Goal: Task Accomplishment & Management: Complete application form

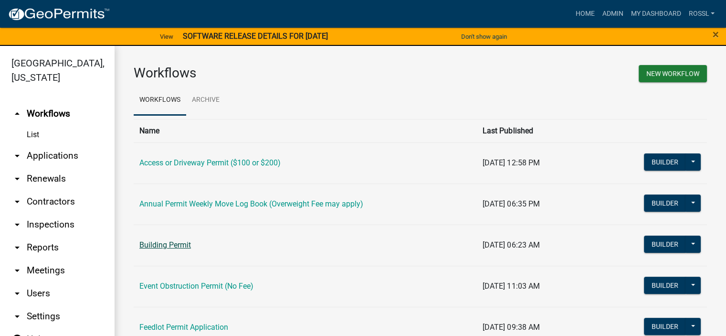
click at [167, 242] on link "Building Permit" at bounding box center [165, 244] width 52 height 9
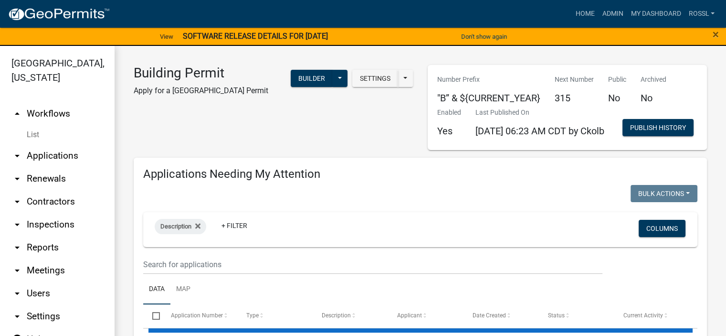
select select "2: 50"
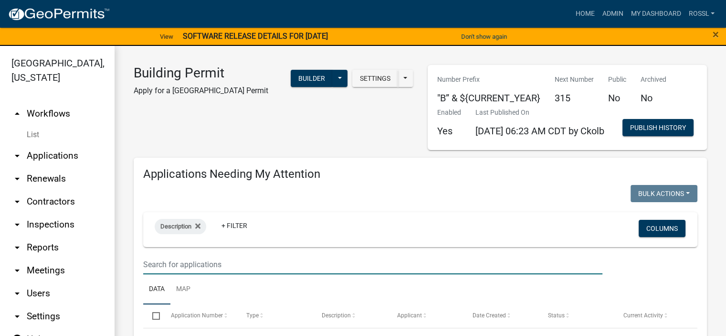
click at [192, 274] on input "text" at bounding box center [372, 264] width 459 height 20
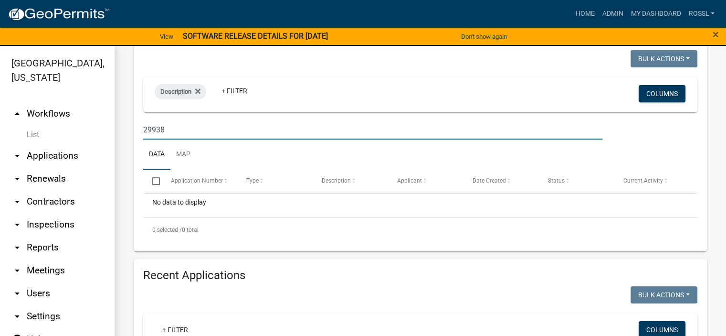
scroll to position [143, 0]
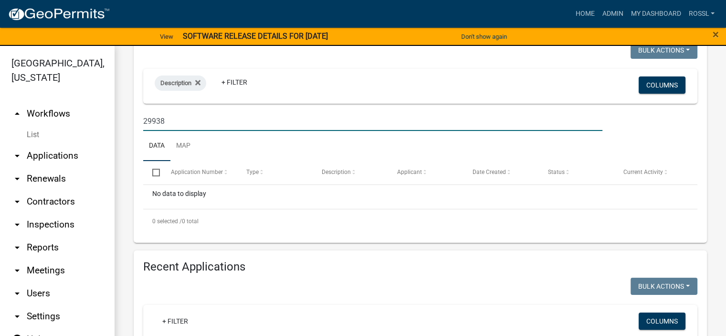
type input "29938"
click at [251, 161] on ul "Data Map" at bounding box center [420, 146] width 554 height 30
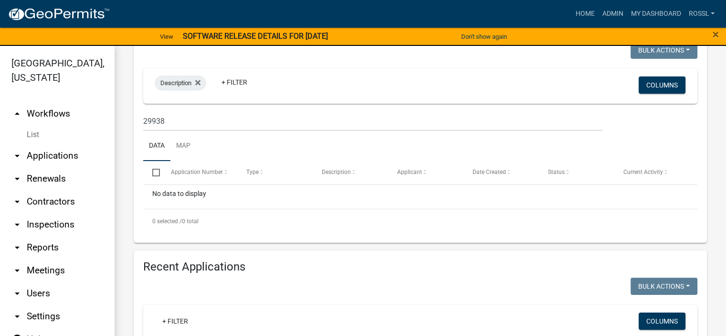
scroll to position [286, 0]
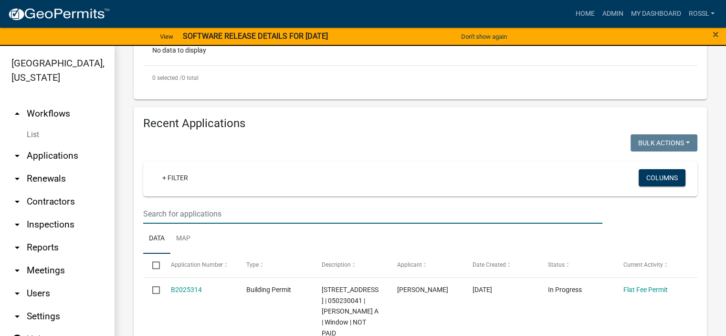
click at [200, 223] on input "text" at bounding box center [372, 214] width 459 height 20
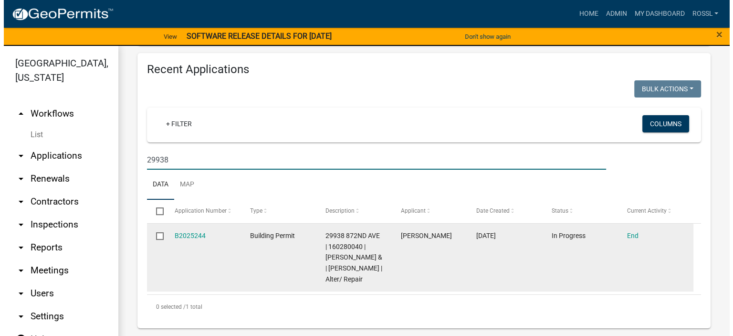
scroll to position [393, 0]
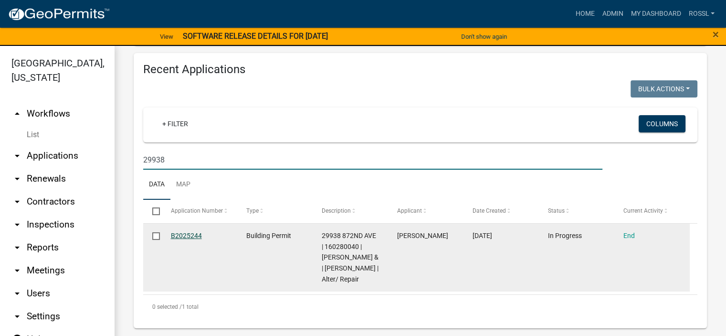
type input "29938"
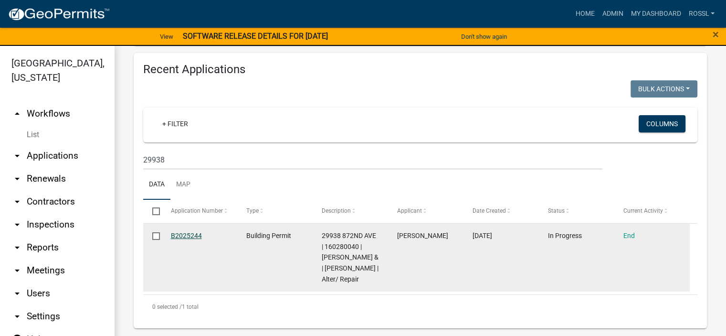
click at [195, 231] on link "B2025244" at bounding box center [186, 235] width 31 height 8
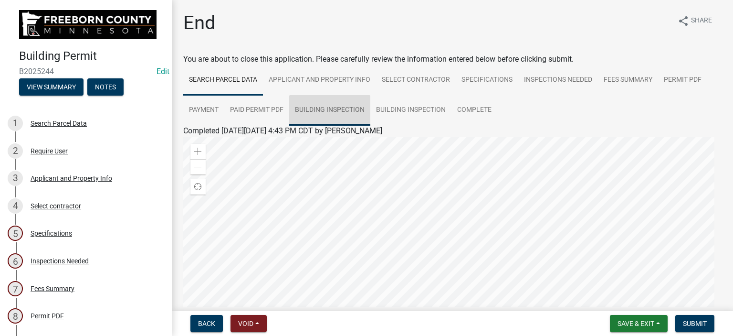
click at [344, 110] on link "Building Inspection" at bounding box center [329, 110] width 81 height 31
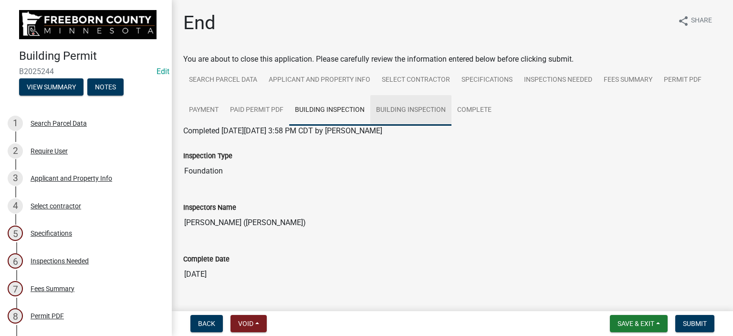
click at [412, 119] on link "Building Inspection" at bounding box center [410, 110] width 81 height 31
click at [38, 230] on div "Specifications" at bounding box center [52, 233] width 42 height 7
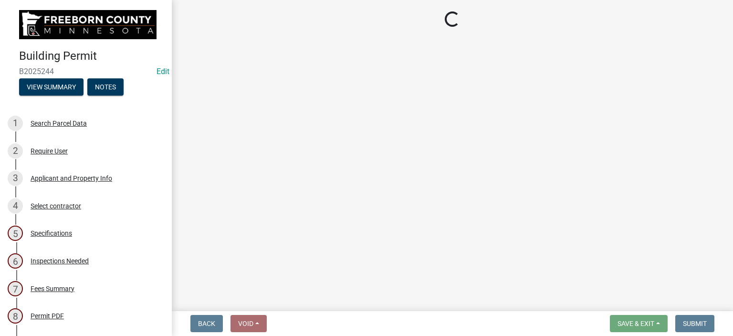
select select "cf5e982a-8fde-449d-bcd8-be8cdfb99374"
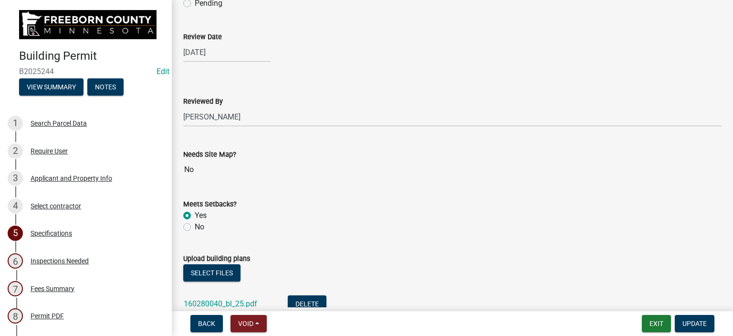
scroll to position [955, 0]
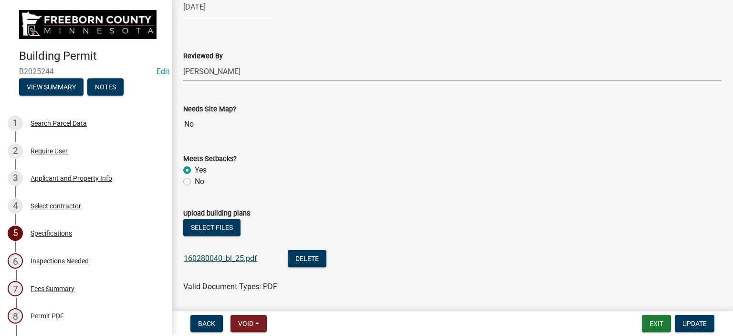
click at [248, 253] on link "160280040_bl_25.pdf" at bounding box center [221, 257] width 74 height 9
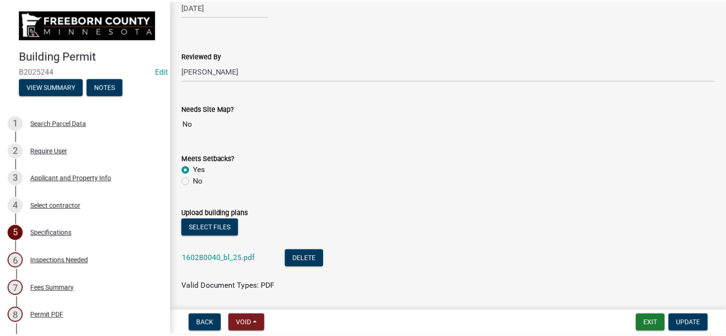
scroll to position [1098, 0]
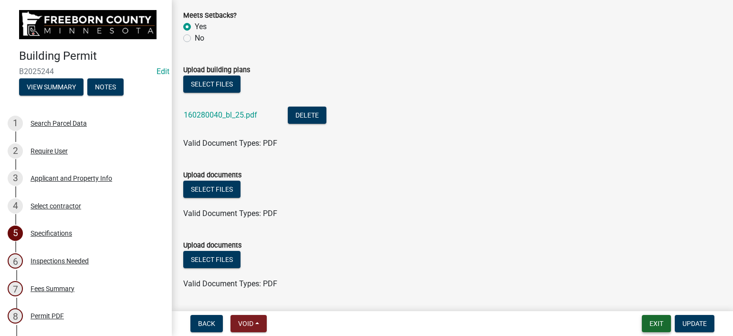
click at [651, 326] on button "Exit" at bounding box center [656, 323] width 29 height 17
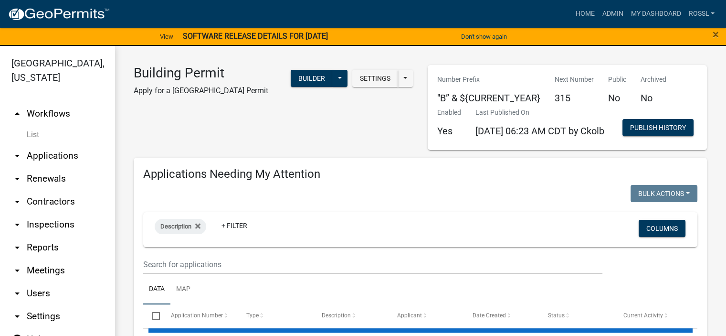
select select "2: 50"
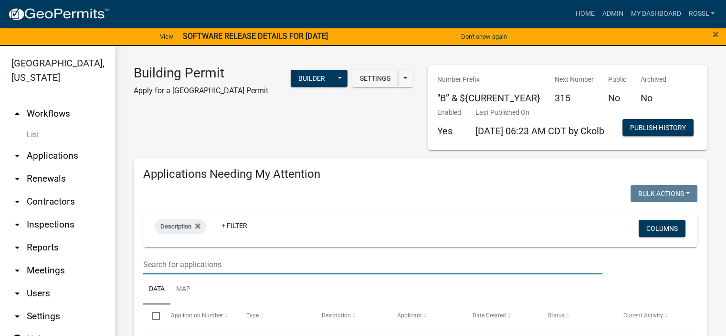
click at [201, 274] on input "text" at bounding box center [372, 264] width 459 height 20
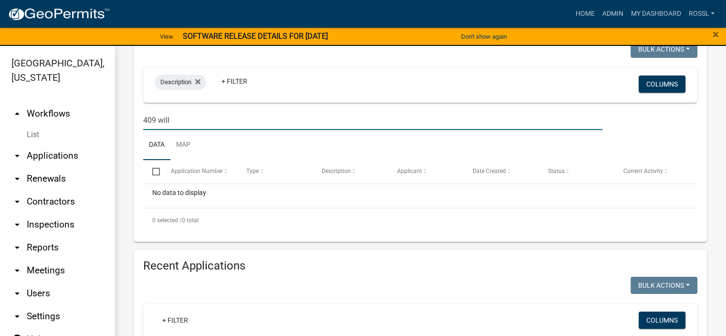
scroll to position [286, 0]
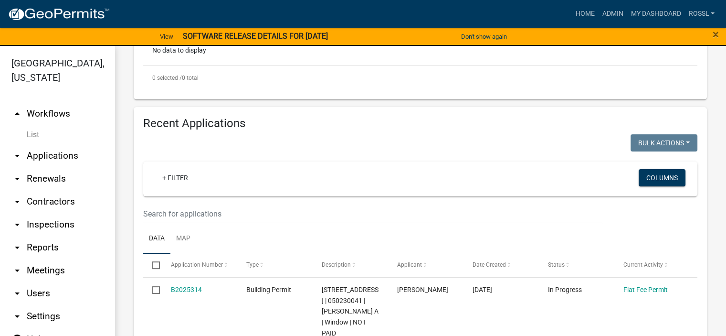
type input "409 will"
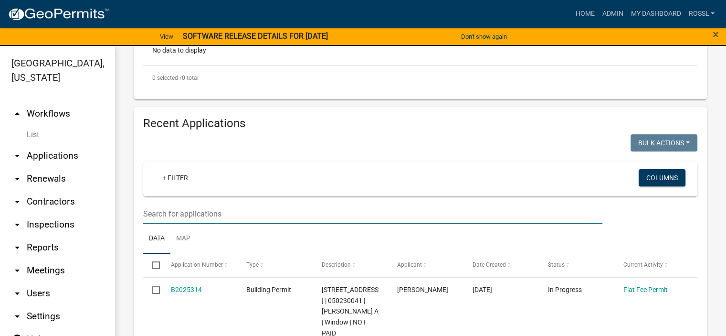
click at [171, 223] on input "text" at bounding box center [372, 214] width 459 height 20
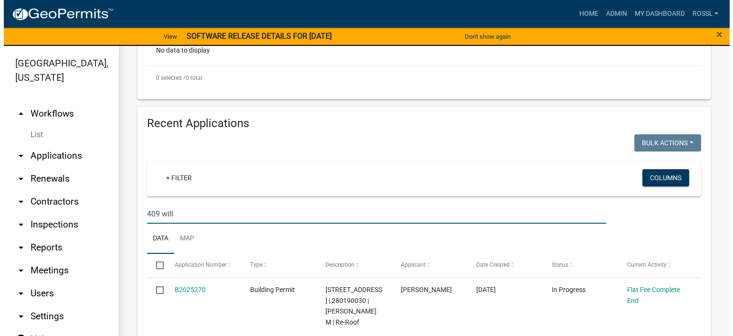
scroll to position [360, 0]
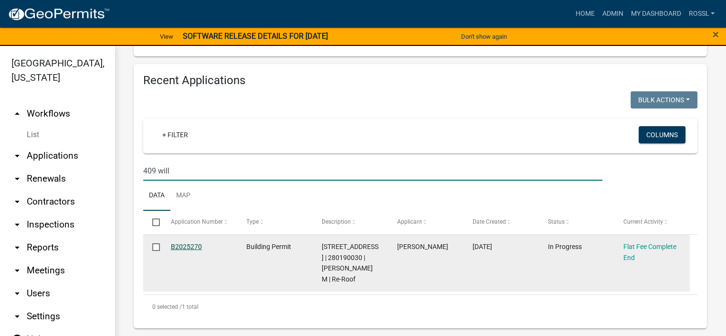
type input "409 will"
click at [192, 245] on link "B2025270" at bounding box center [186, 246] width 31 height 8
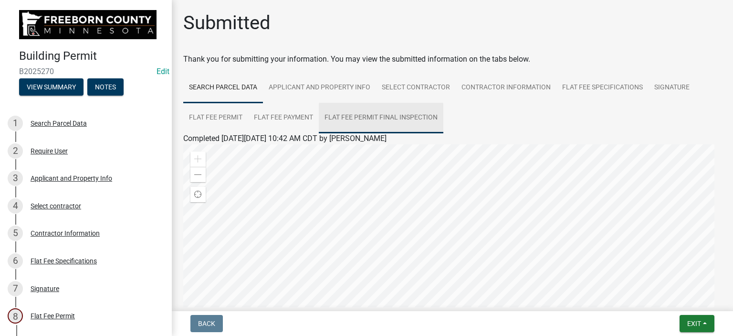
click at [407, 115] on link "Flat Fee Permit Final Inspection" at bounding box center [381, 118] width 125 height 31
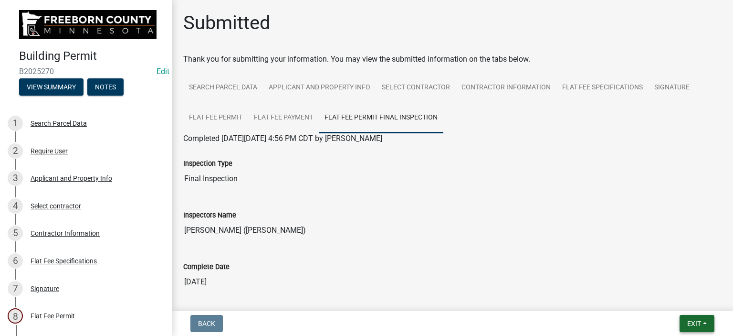
click at [693, 320] on span "Exit" at bounding box center [694, 323] width 14 height 8
click at [664, 300] on button "Save & Exit" at bounding box center [677, 298] width 76 height 23
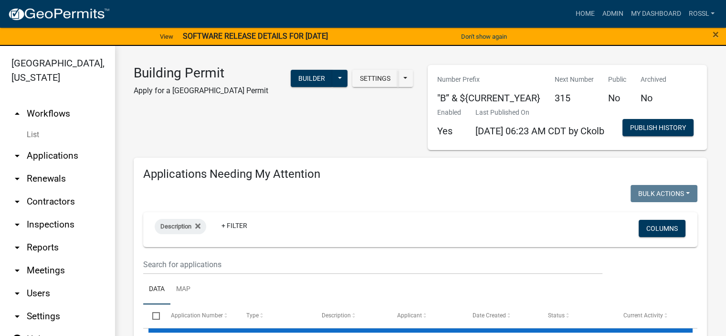
select select "2: 50"
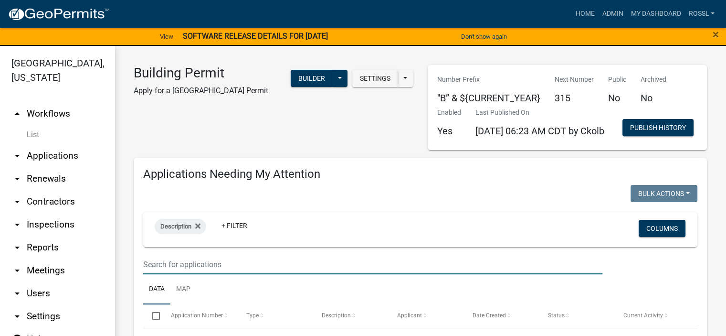
click at [190, 274] on input "text" at bounding box center [372, 264] width 459 height 20
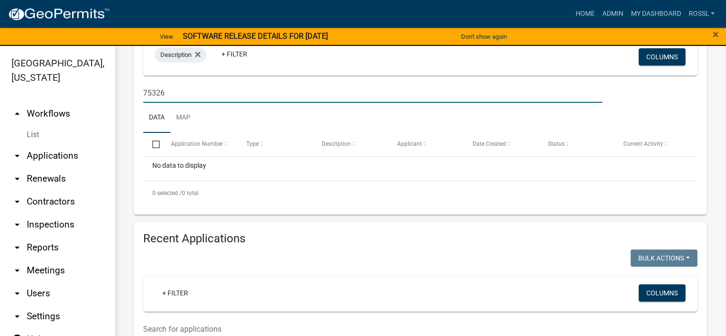
scroll to position [286, 0]
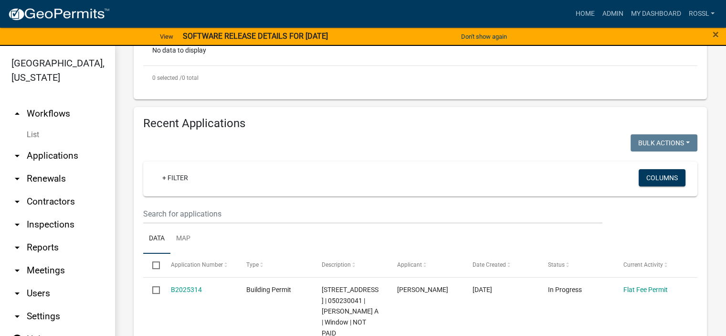
type input "75326"
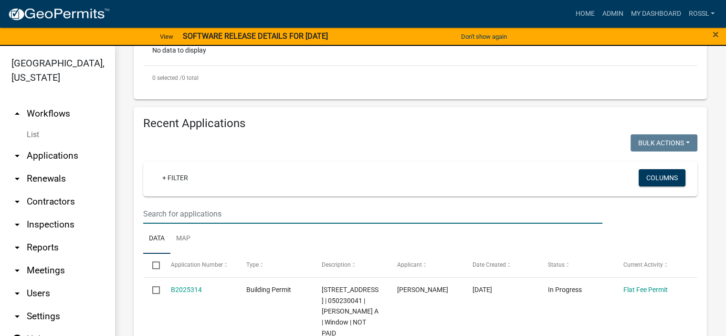
click at [183, 223] on input "text" at bounding box center [372, 214] width 459 height 20
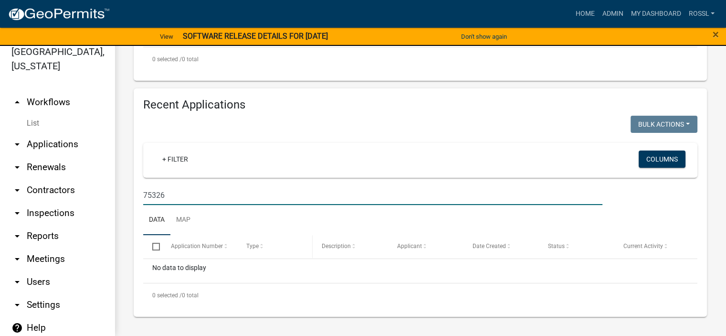
scroll to position [38, 0]
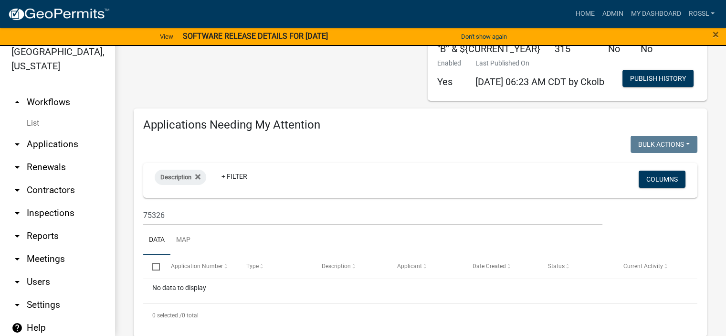
type input "75326"
click at [194, 225] on input "75326" at bounding box center [372, 215] width 459 height 20
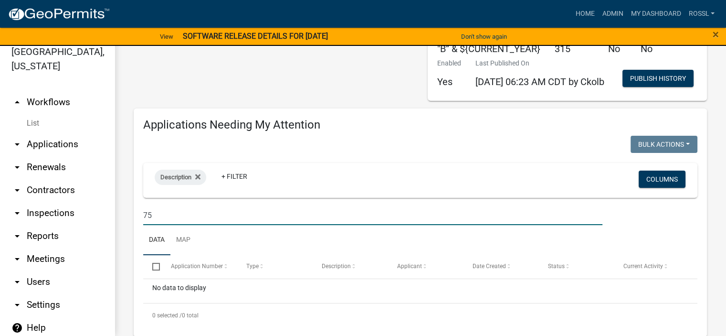
type input "7"
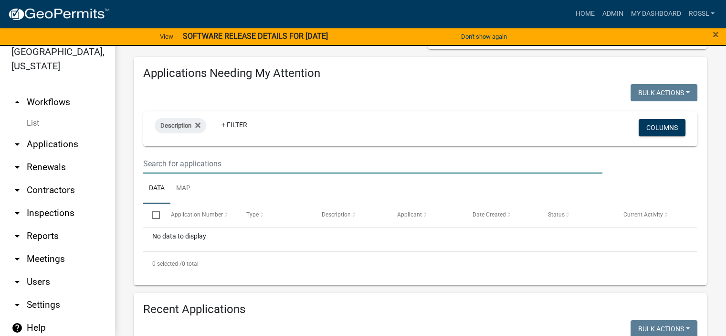
scroll to position [133, 0]
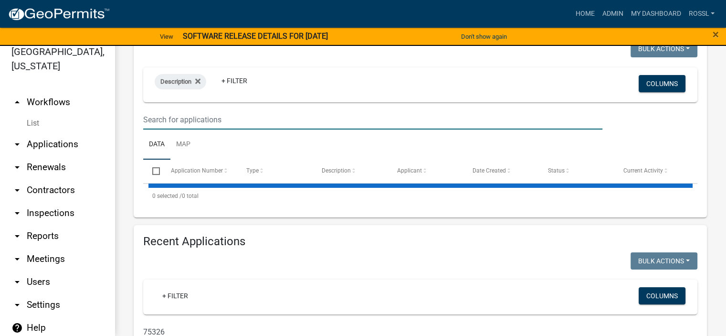
select select "2: 50"
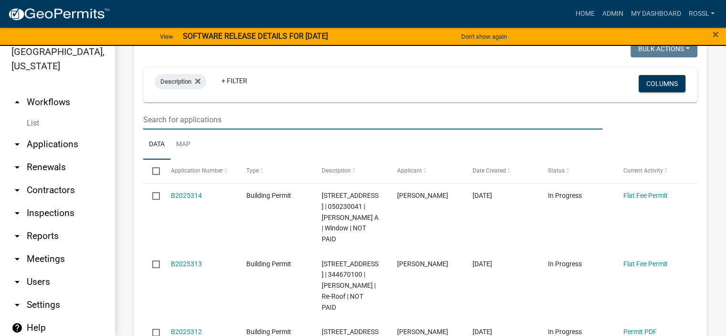
click at [175, 129] on input "text" at bounding box center [372, 120] width 459 height 20
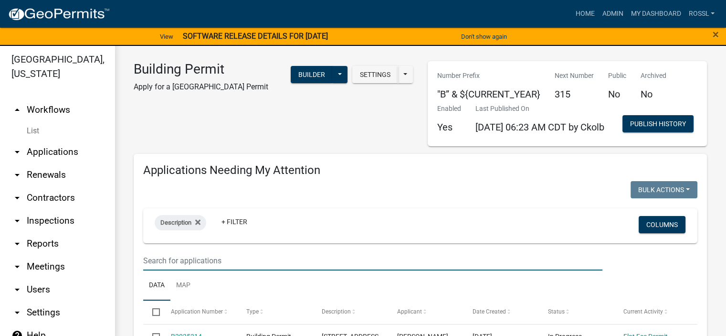
scroll to position [0, 0]
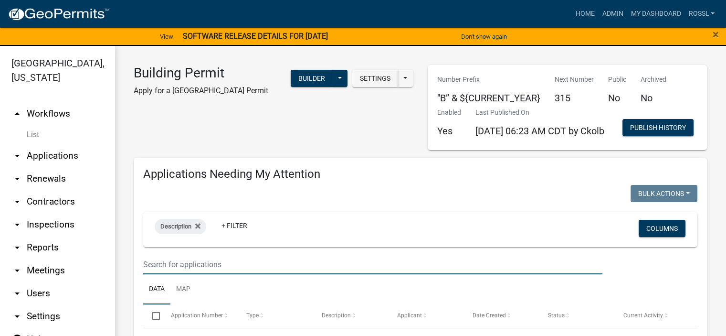
click at [164, 274] on input "text" at bounding box center [372, 264] width 459 height 20
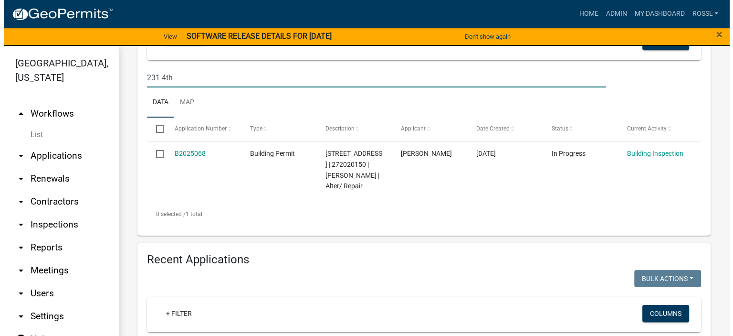
scroll to position [191, 0]
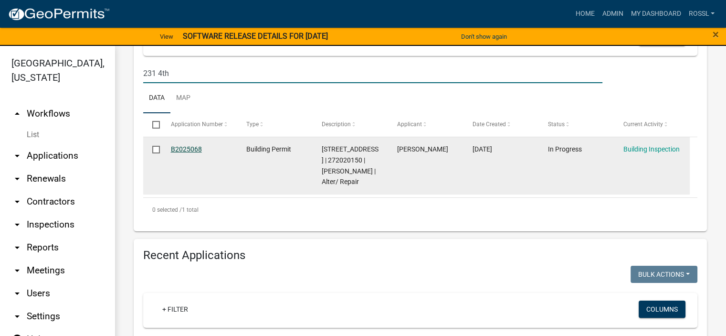
type input "231 4th"
click at [189, 153] on link "B2025068" at bounding box center [186, 149] width 31 height 8
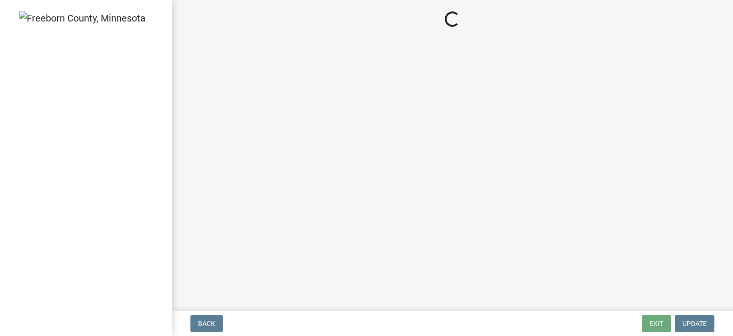
select select "a9b4ad4b-b3f3-49fc-b4bb-a6e3399b343e"
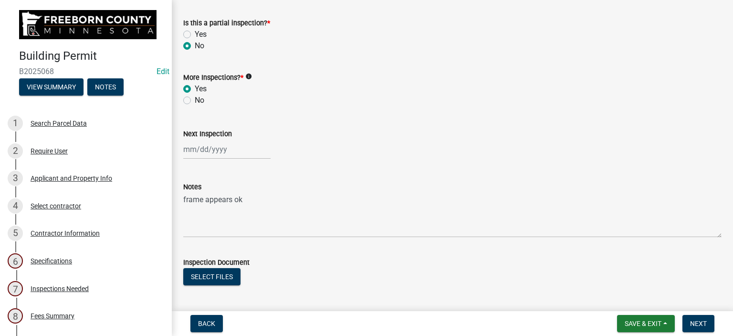
scroll to position [283, 0]
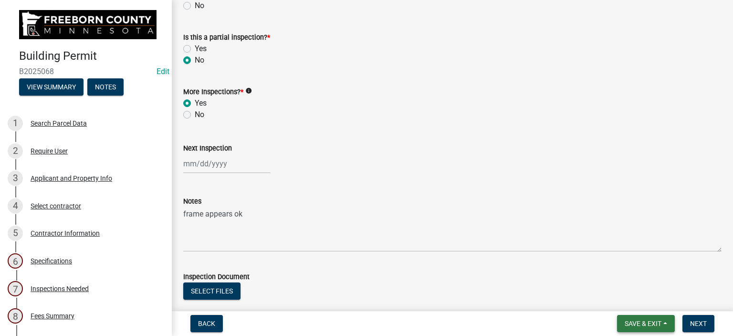
click at [659, 317] on button "Save & Exit" at bounding box center [646, 323] width 58 height 17
click at [638, 299] on button "Save & Exit" at bounding box center [637, 298] width 76 height 23
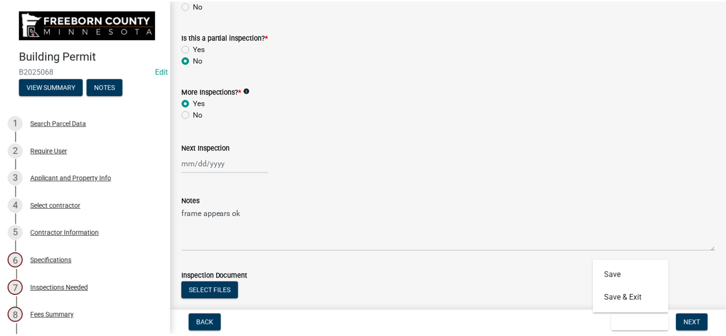
scroll to position [0, 0]
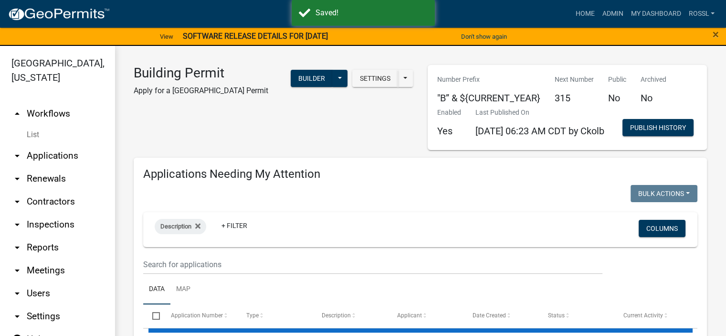
select select "2: 50"
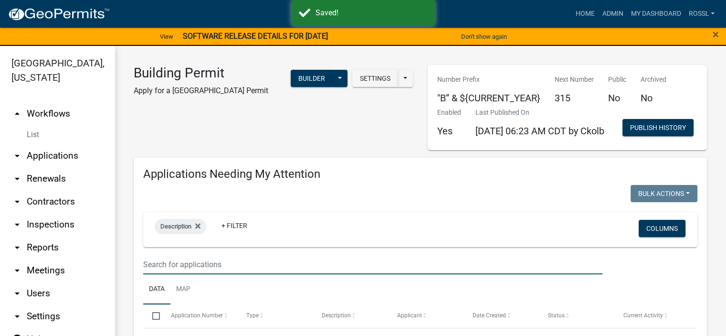
click at [199, 274] on input "text" at bounding box center [372, 264] width 459 height 20
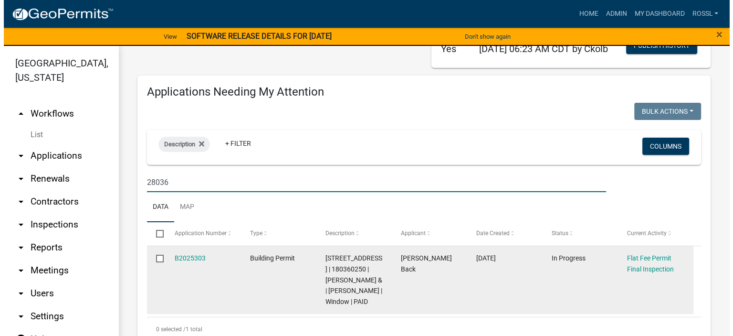
scroll to position [143, 0]
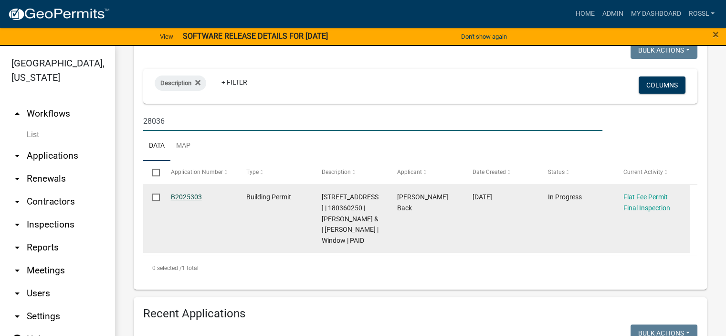
type input "28036"
click at [191, 200] on link "B2025303" at bounding box center [186, 197] width 31 height 8
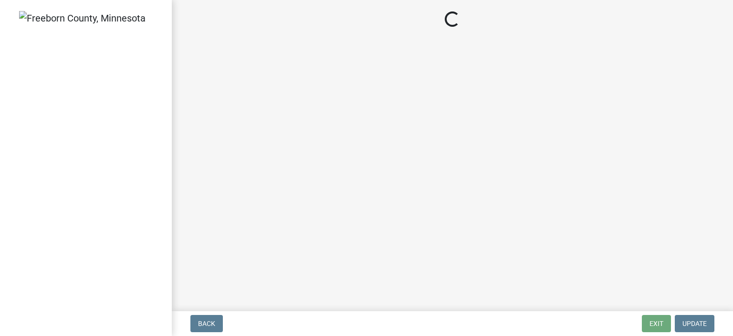
select select "3613e5d6-c0da-40a7-83d4-d5638b2e6124"
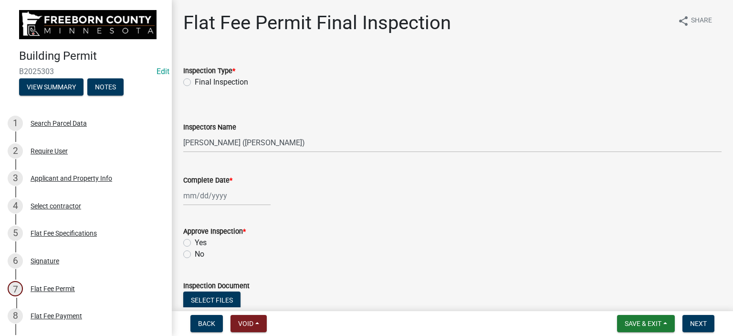
scroll to position [178, 0]
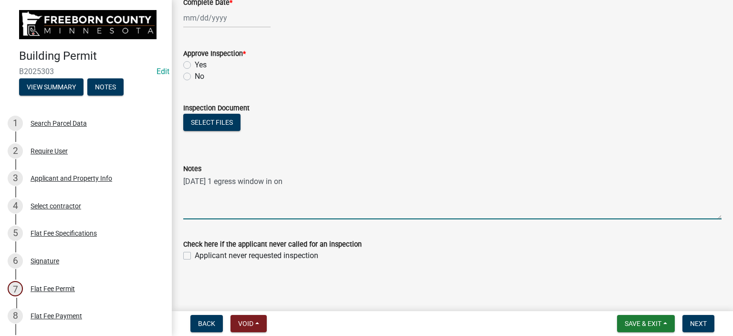
click at [296, 181] on textarea "[DATE] 1 egress window in on" at bounding box center [452, 196] width 538 height 45
click at [208, 181] on textarea "[DATE] 1 egress window in on [DATE]" at bounding box center [452, 196] width 538 height 45
drag, startPoint x: 345, startPoint y: 190, endPoint x: 333, endPoint y: 188, distance: 11.8
click at [340, 189] on textarea "1 egress window in on [DATE]" at bounding box center [452, 196] width 538 height 45
type textarea "1 egress window in on [DATE] -ok"
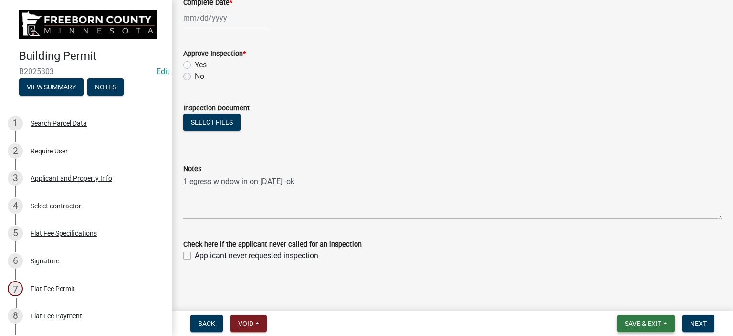
click at [631, 321] on span "Save & Exit" at bounding box center [643, 323] width 37 height 8
click at [611, 303] on button "Save & Exit" at bounding box center [637, 298] width 76 height 23
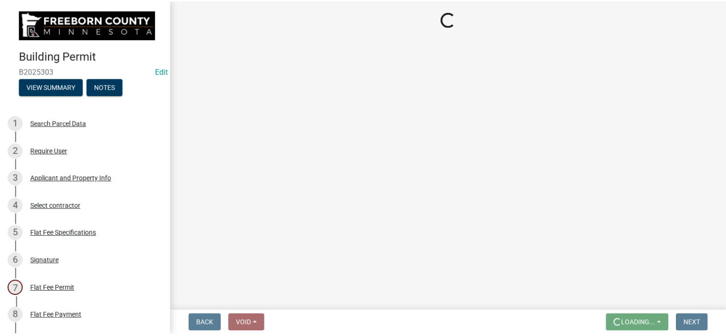
scroll to position [0, 0]
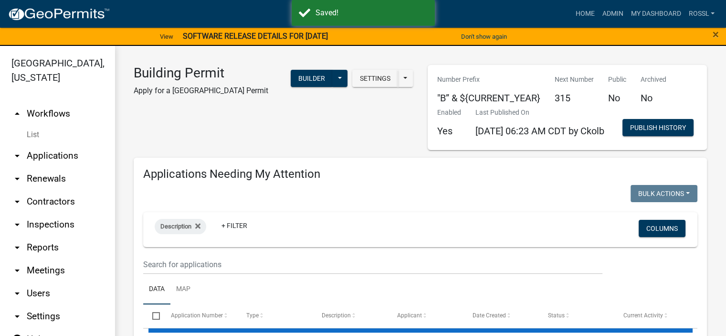
select select "2: 50"
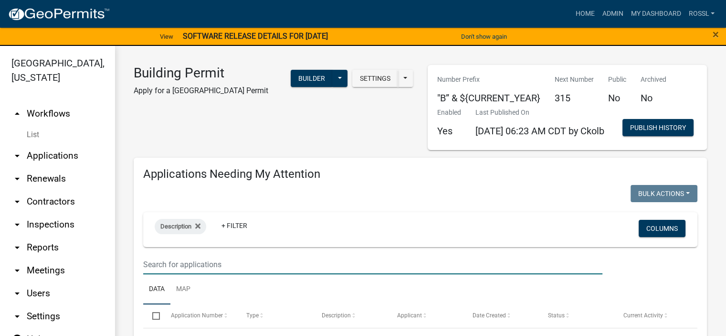
click at [180, 274] on input "text" at bounding box center [372, 264] width 459 height 20
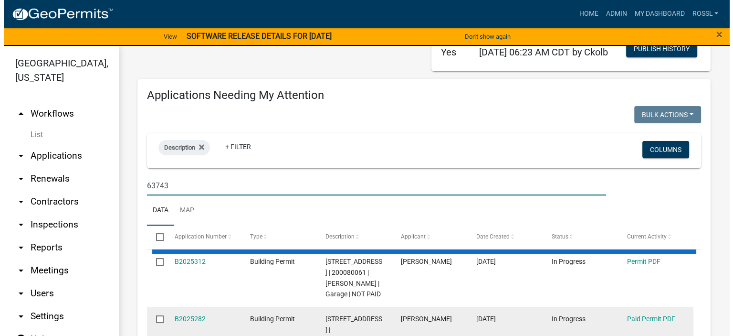
scroll to position [191, 0]
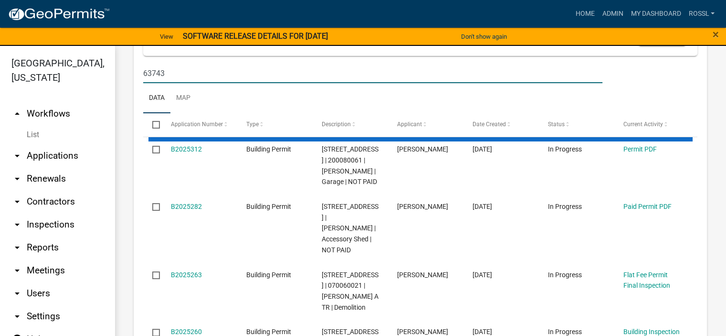
type input "63743"
click at [244, 113] on ul "Data Map" at bounding box center [420, 98] width 554 height 30
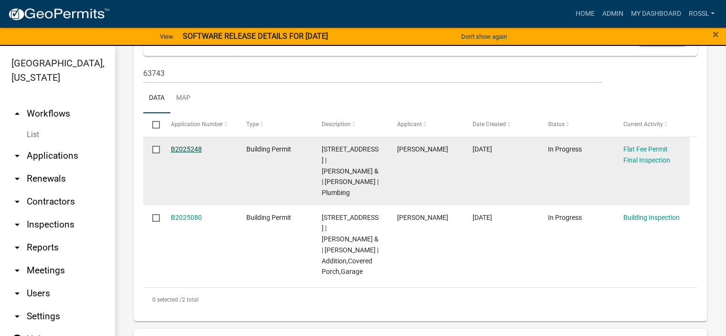
click at [185, 153] on link "B2025248" at bounding box center [186, 149] width 31 height 8
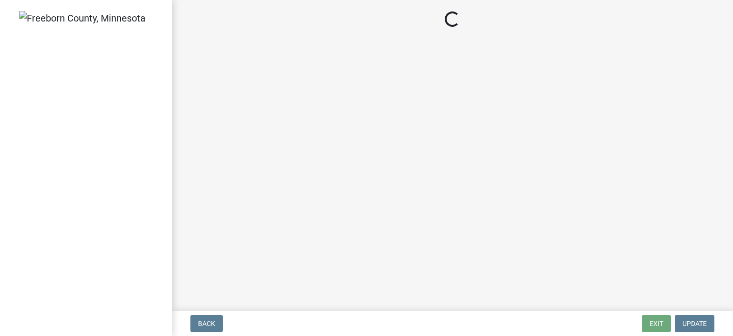
select select "3613e5d6-c0da-40a7-83d4-d5638b2e6124"
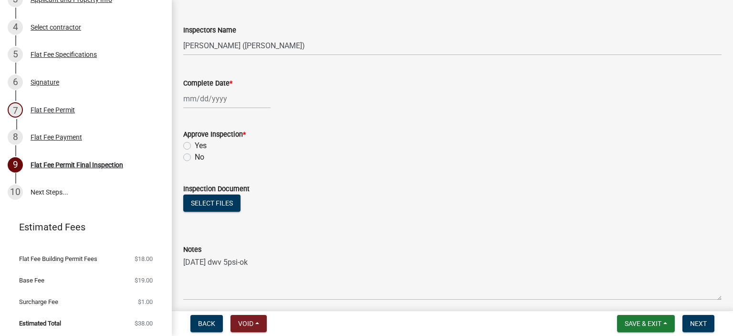
scroll to position [178, 0]
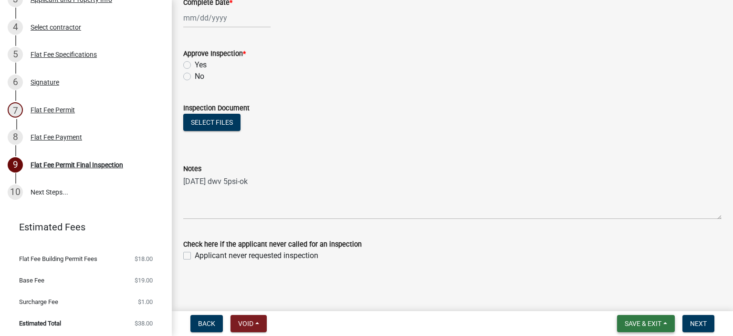
click at [632, 324] on span "Save & Exit" at bounding box center [643, 323] width 37 height 8
click at [628, 301] on button "Save & Exit" at bounding box center [637, 298] width 76 height 23
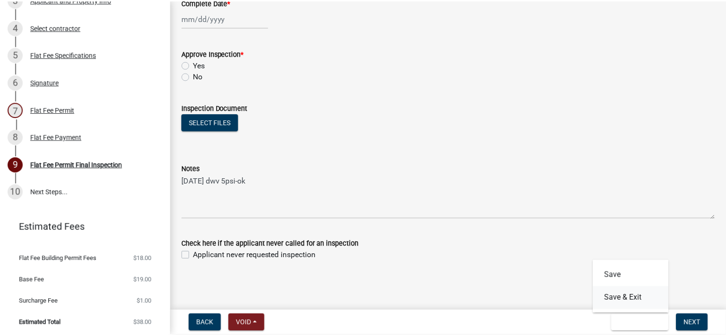
scroll to position [0, 0]
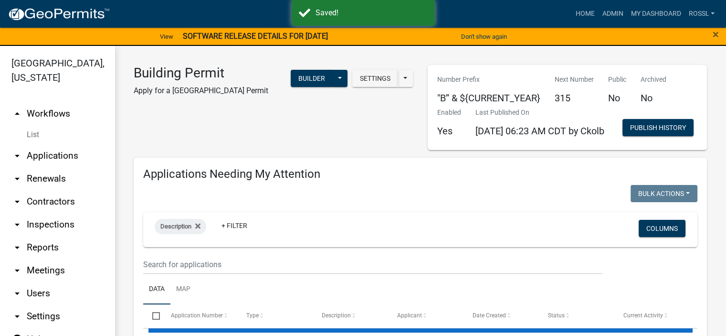
select select "2: 50"
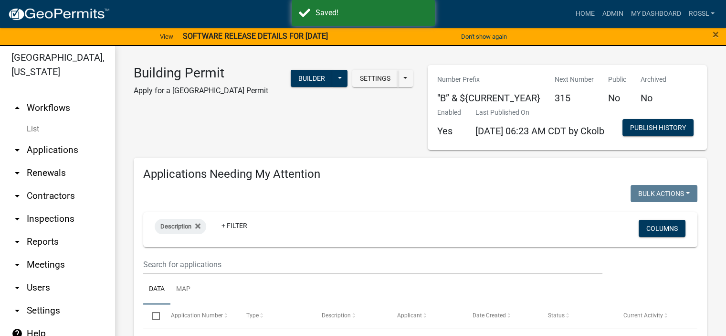
scroll to position [7, 0]
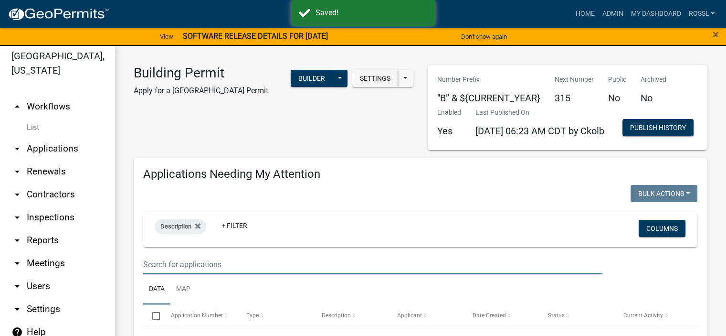
click at [195, 274] on input "text" at bounding box center [372, 264] width 459 height 20
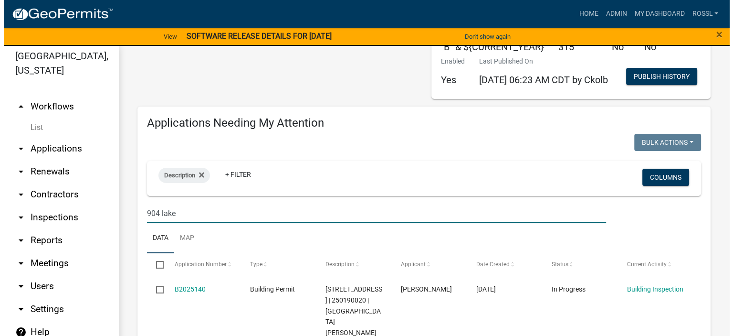
scroll to position [143, 0]
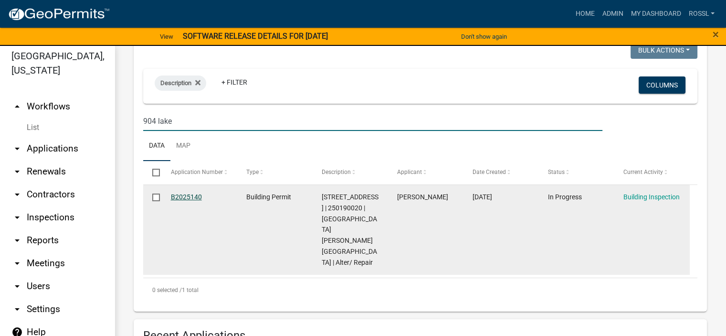
type input "904 lake"
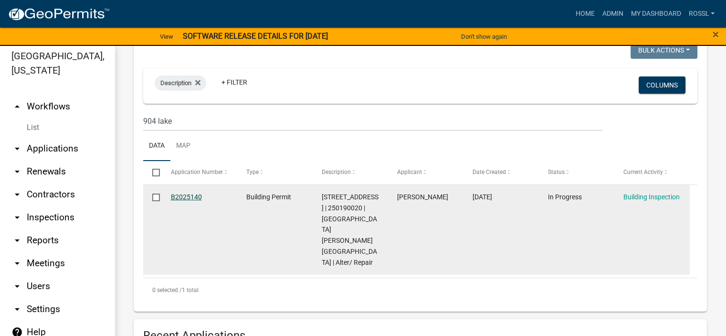
click at [193, 200] on link "B2025140" at bounding box center [186, 197] width 31 height 8
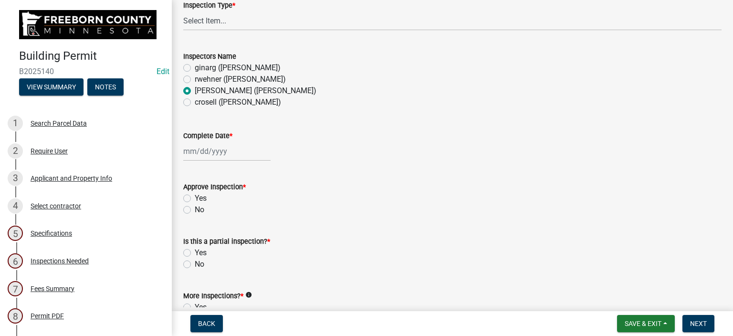
scroll to position [239, 0]
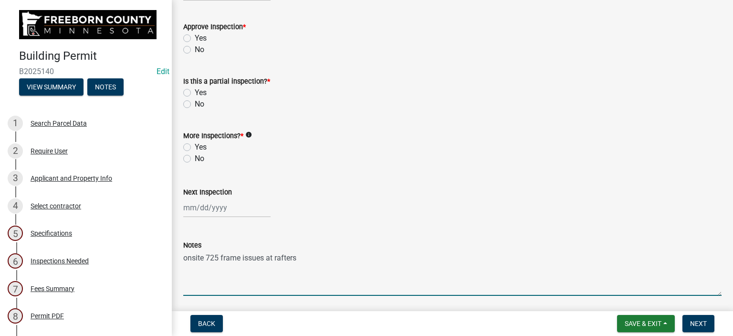
click at [210, 257] on textarea "onsite 725 frame issues at rafters" at bounding box center [452, 273] width 538 height 45
type textarea "onsite 7/25 frame issues at rafters"
click at [699, 320] on span "Next" at bounding box center [698, 323] width 17 height 8
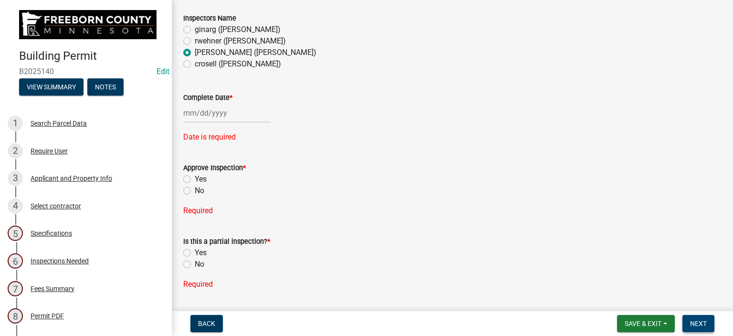
scroll to position [19, 0]
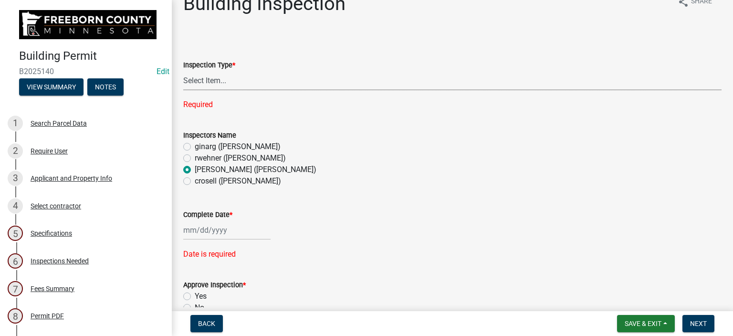
click at [206, 81] on select "Select Item... Footings Foundation Rough Plumbing Rough Mechanical Framing Gas …" at bounding box center [452, 81] width 538 height 20
click at [183, 71] on select "Select Item... Footings Foundation Rough Plumbing Rough Mechanical Framing Gas …" at bounding box center [452, 81] width 538 height 20
select select "a9b4ad4b-b3f3-49fc-b4bb-a6e3399b343e"
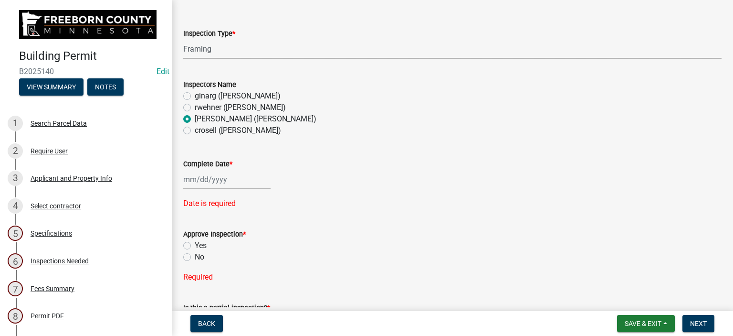
scroll to position [67, 0]
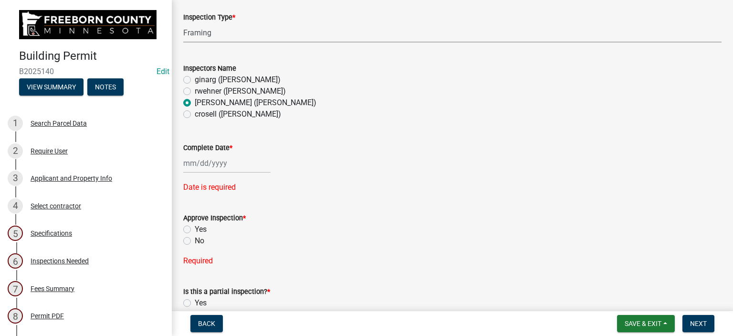
click at [200, 166] on div at bounding box center [226, 163] width 87 height 20
select select "9"
select select "2025"
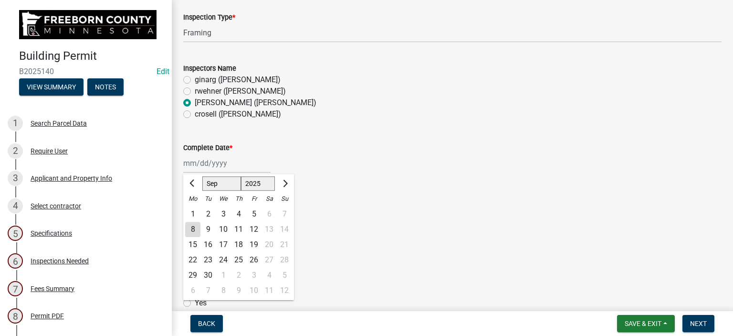
click at [190, 227] on div "8" at bounding box center [192, 228] width 15 height 15
type input "[DATE]"
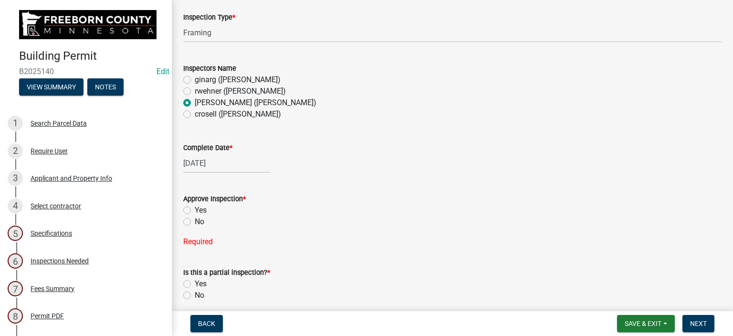
click at [195, 210] on label "Yes" at bounding box center [201, 209] width 12 height 11
click at [195, 210] on input "Yes" at bounding box center [198, 207] width 6 height 6
radio input "true"
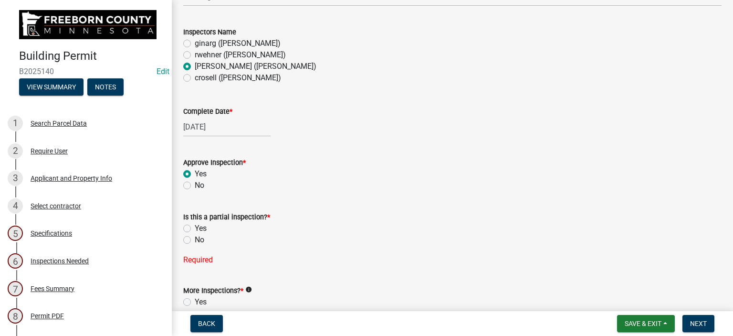
scroll to position [162, 0]
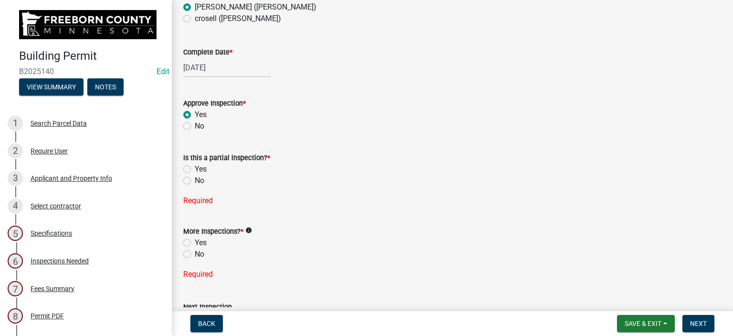
click at [195, 183] on label "No" at bounding box center [200, 180] width 10 height 11
click at [195, 181] on input "No" at bounding box center [198, 178] width 6 height 6
radio input "true"
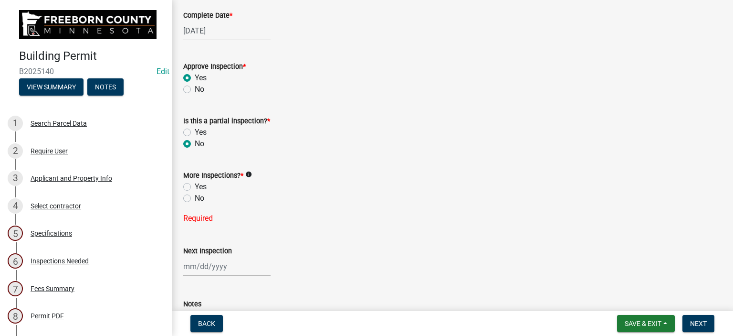
scroll to position [258, 0]
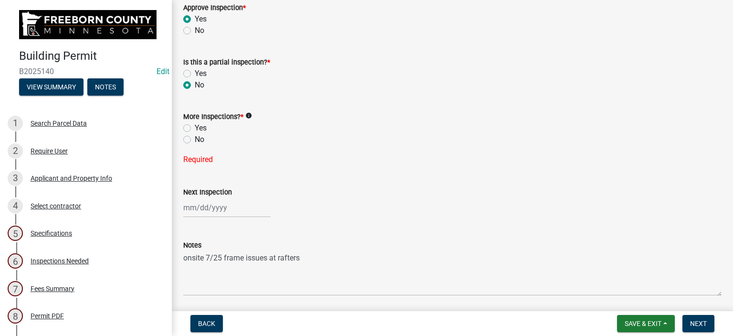
click at [195, 128] on label "Yes" at bounding box center [201, 127] width 12 height 11
click at [195, 128] on input "Yes" at bounding box center [198, 125] width 6 height 6
radio input "true"
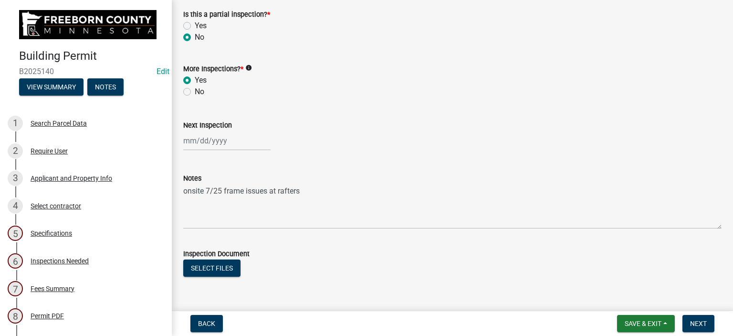
scroll to position [330, 0]
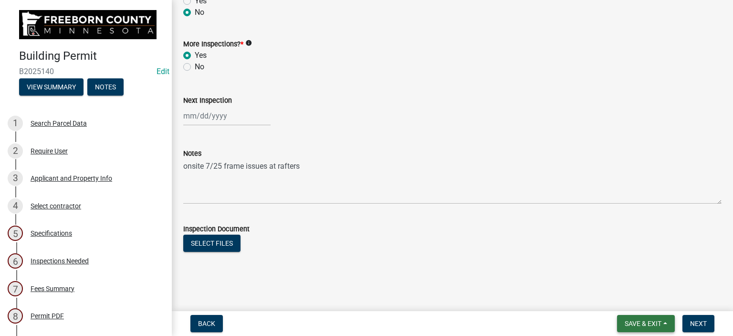
click at [657, 320] on span "Save & Exit" at bounding box center [643, 323] width 37 height 8
click at [643, 299] on button "Save & Exit" at bounding box center [637, 298] width 76 height 23
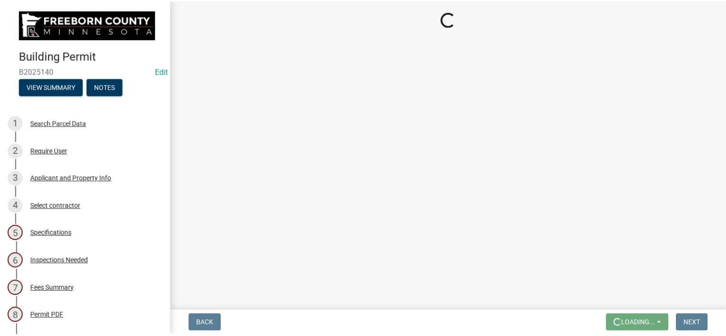
scroll to position [0, 0]
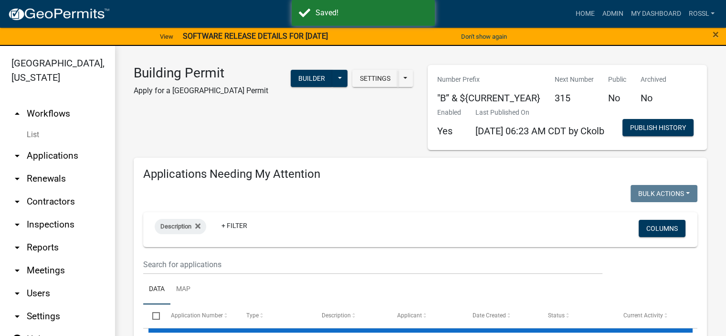
select select "2: 50"
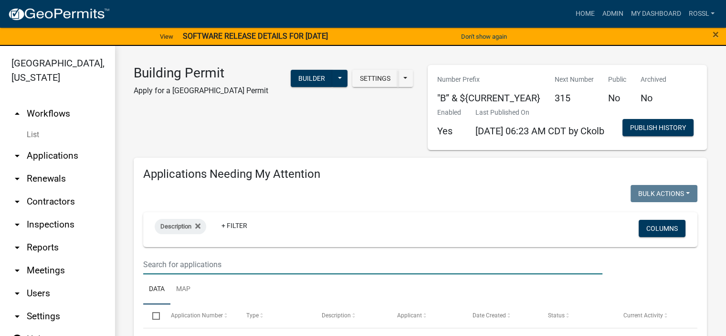
click at [183, 274] on input "text" at bounding box center [372, 264] width 459 height 20
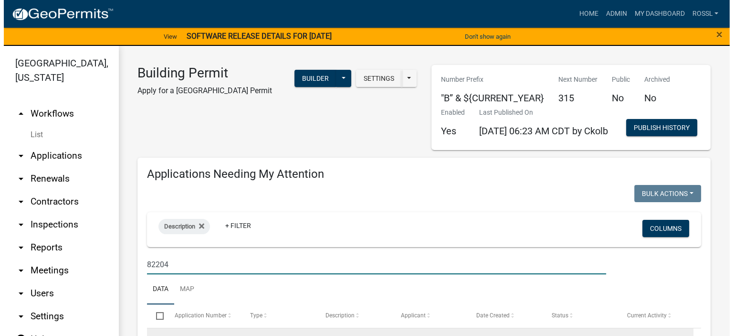
scroll to position [143, 0]
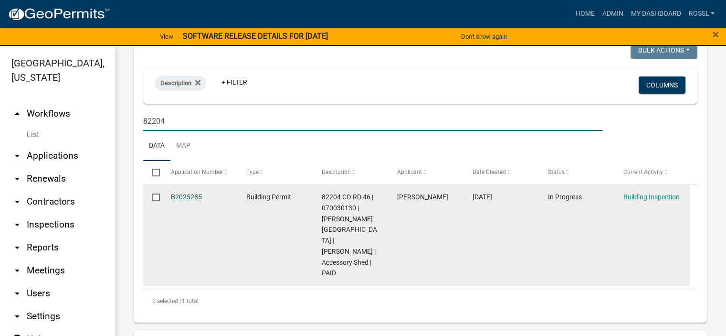
type input "82204"
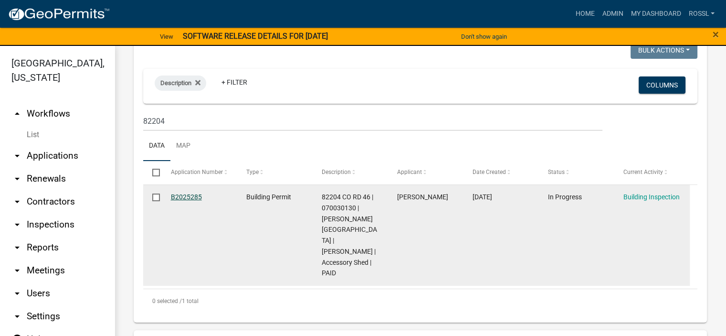
click at [195, 200] on link "B2025285" at bounding box center [186, 197] width 31 height 8
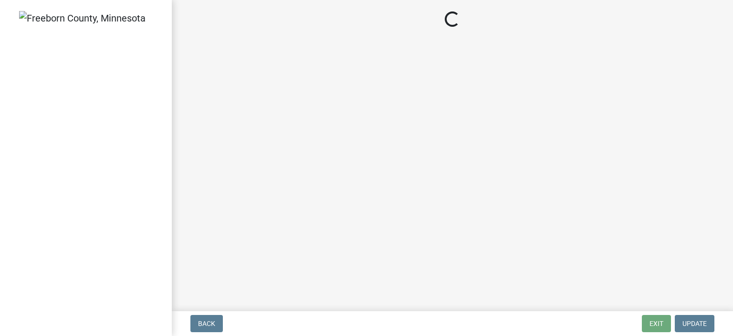
select select "a9b4ad4b-b3f3-49fc-b4bb-a6e3399b343e"
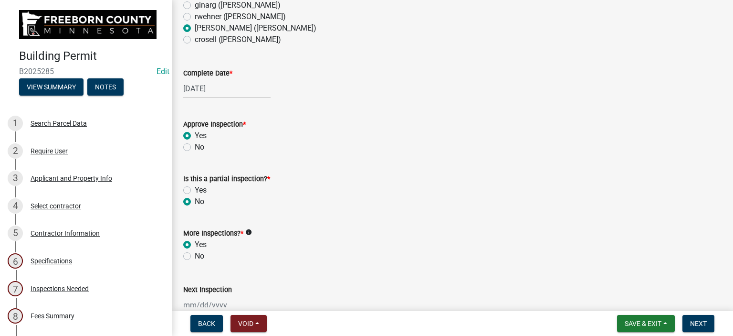
scroll to position [143, 0]
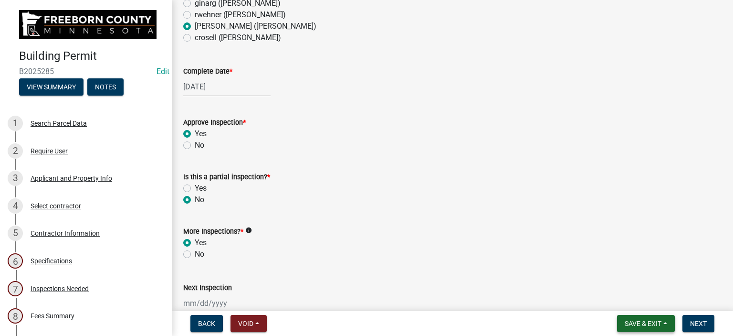
click at [633, 323] on span "Save & Exit" at bounding box center [643, 323] width 37 height 8
click at [643, 296] on button "Save & Exit" at bounding box center [637, 298] width 76 height 23
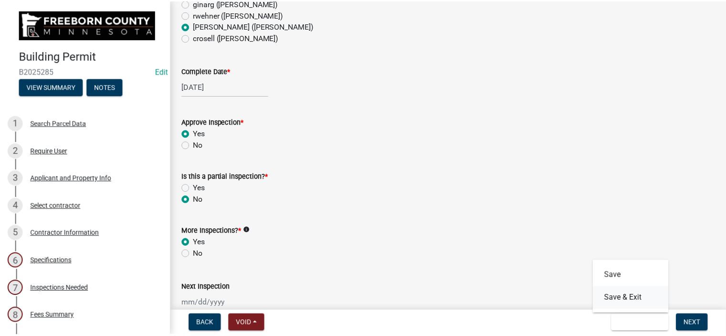
scroll to position [0, 0]
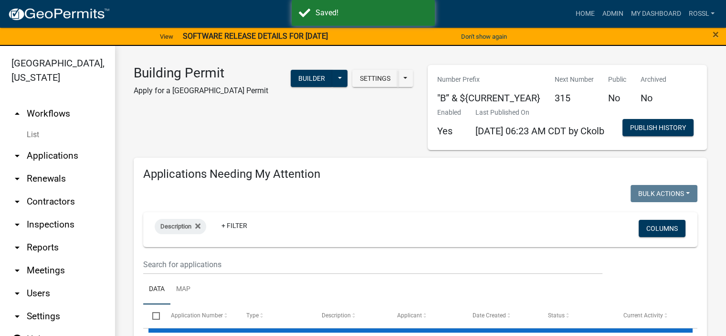
select select "2: 50"
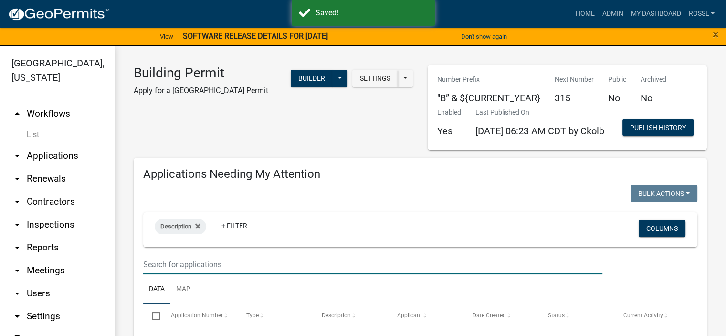
click at [199, 274] on input "text" at bounding box center [372, 264] width 459 height 20
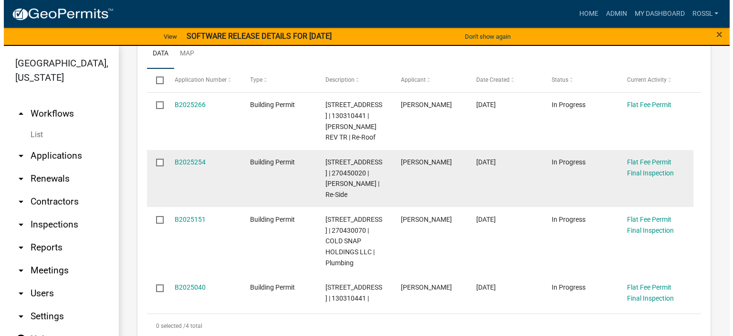
scroll to position [239, 0]
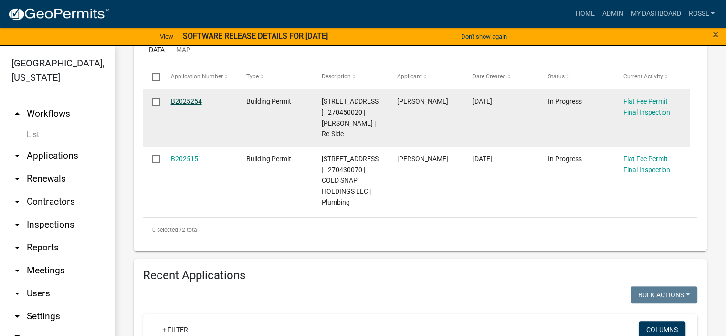
type input "441 1st"
click at [189, 105] on link "B2025254" at bounding box center [186, 101] width 31 height 8
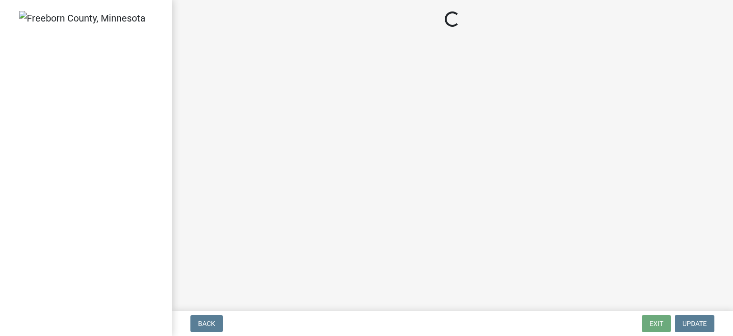
select select "3613e5d6-c0da-40a7-83d4-d5638b2e6124"
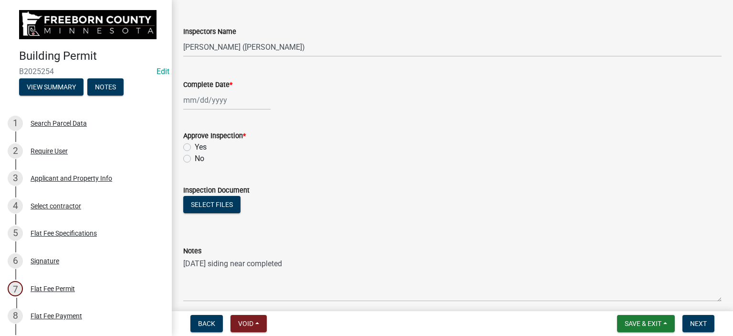
scroll to position [178, 0]
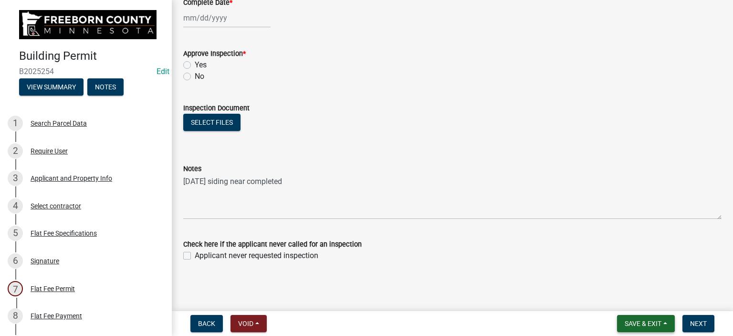
click at [641, 321] on span "Save & Exit" at bounding box center [643, 323] width 37 height 8
click at [623, 302] on button "Save & Exit" at bounding box center [637, 298] width 76 height 23
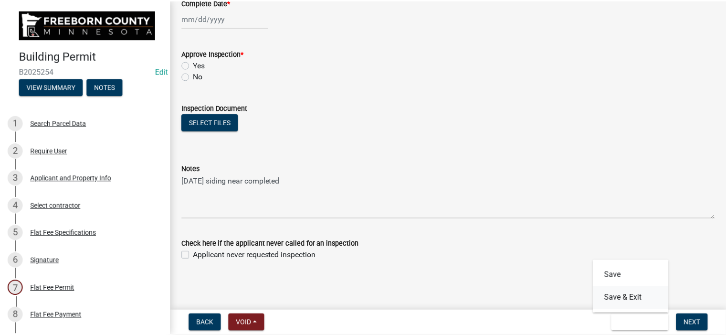
scroll to position [0, 0]
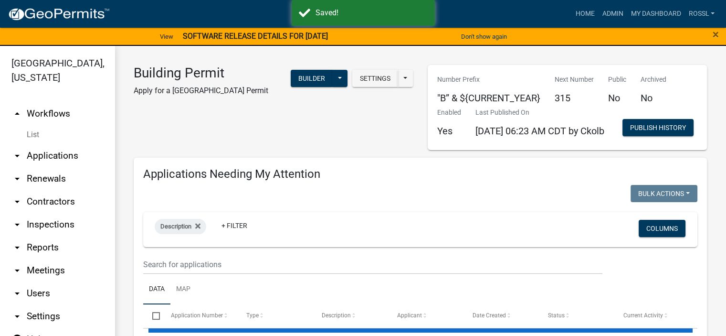
select select "2: 50"
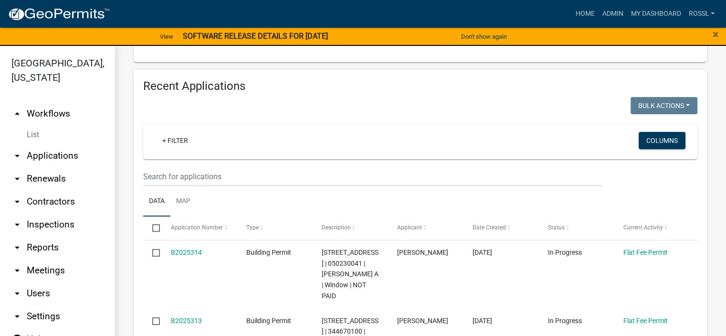
scroll to position [430, 0]
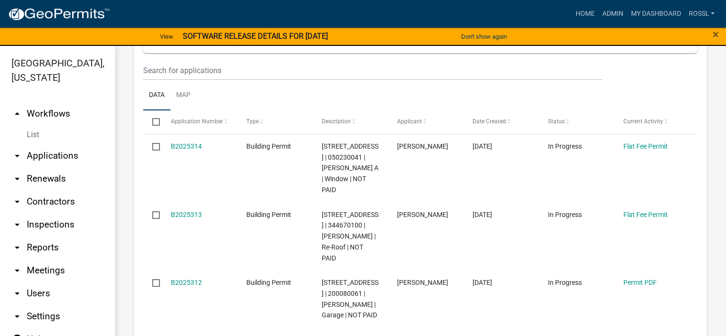
type input "22909"
click at [180, 80] on input "text" at bounding box center [372, 71] width 459 height 20
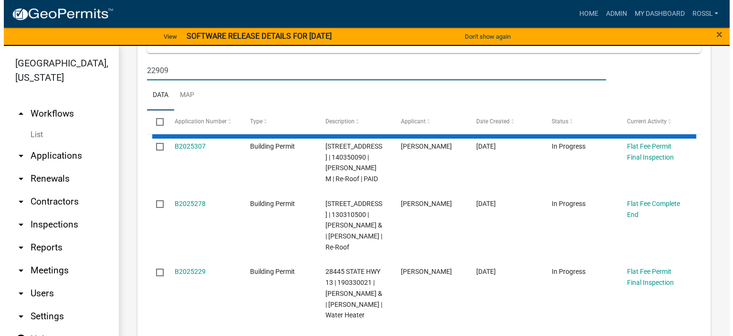
scroll to position [382, 0]
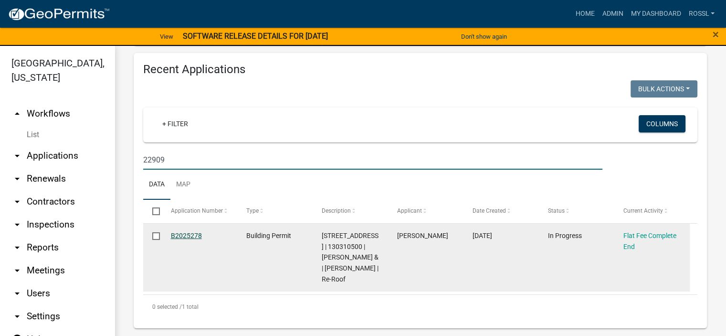
type input "22909"
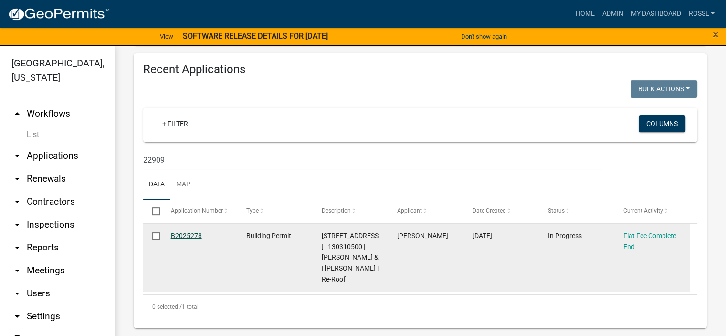
click at [193, 231] on link "B2025278" at bounding box center [186, 235] width 31 height 8
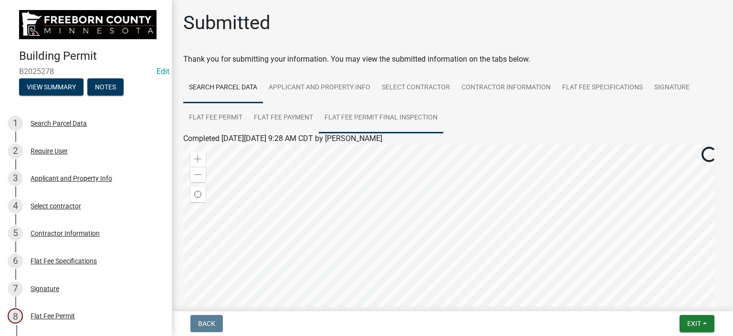
click at [401, 113] on link "Flat Fee Permit Final Inspection" at bounding box center [381, 118] width 125 height 31
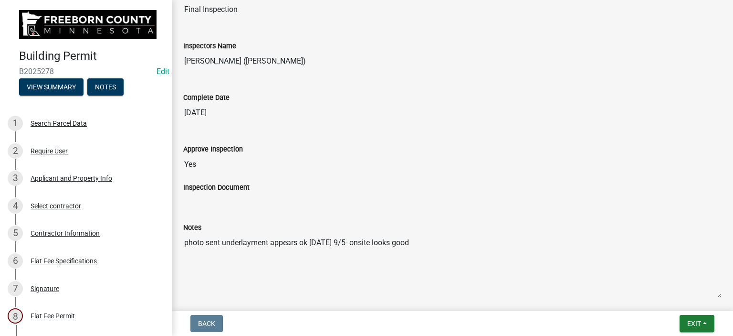
scroll to position [234, 0]
